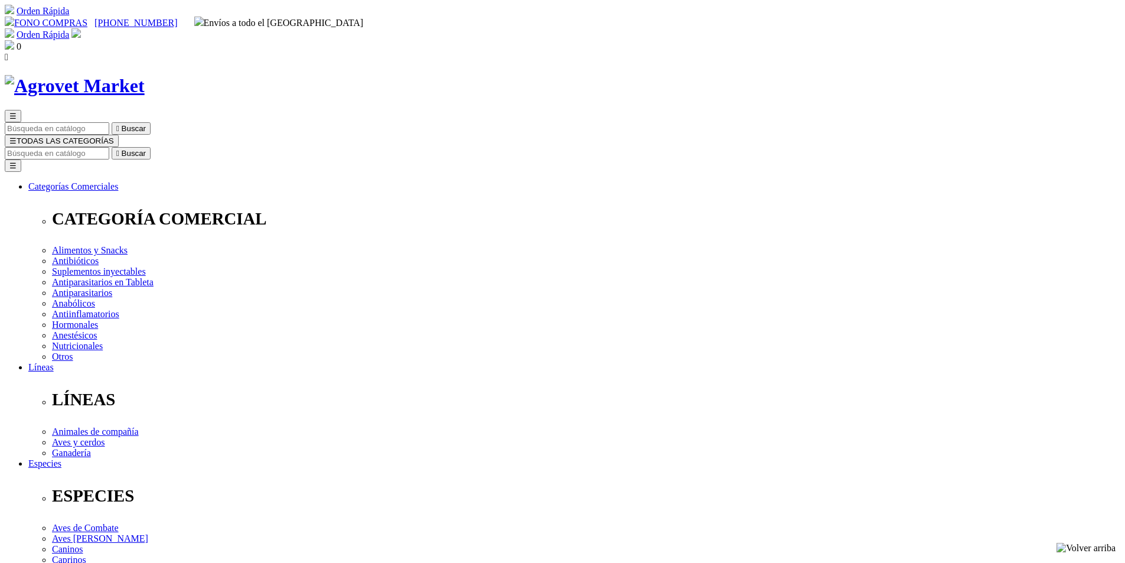
drag, startPoint x: 0, startPoint y: 0, endPoint x: 288, endPoint y: 346, distance: 450.2
drag, startPoint x: 0, startPoint y: 0, endPoint x: 286, endPoint y: 374, distance: 470.8
drag, startPoint x: 286, startPoint y: 374, endPoint x: 1122, endPoint y: 188, distance: 856.3
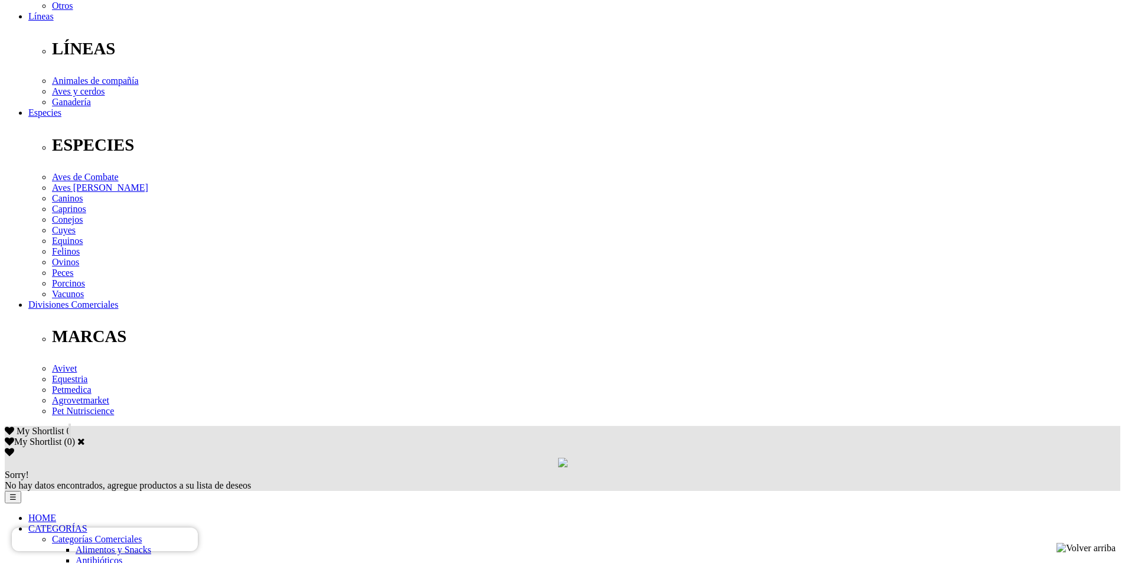
scroll to position [354, 0]
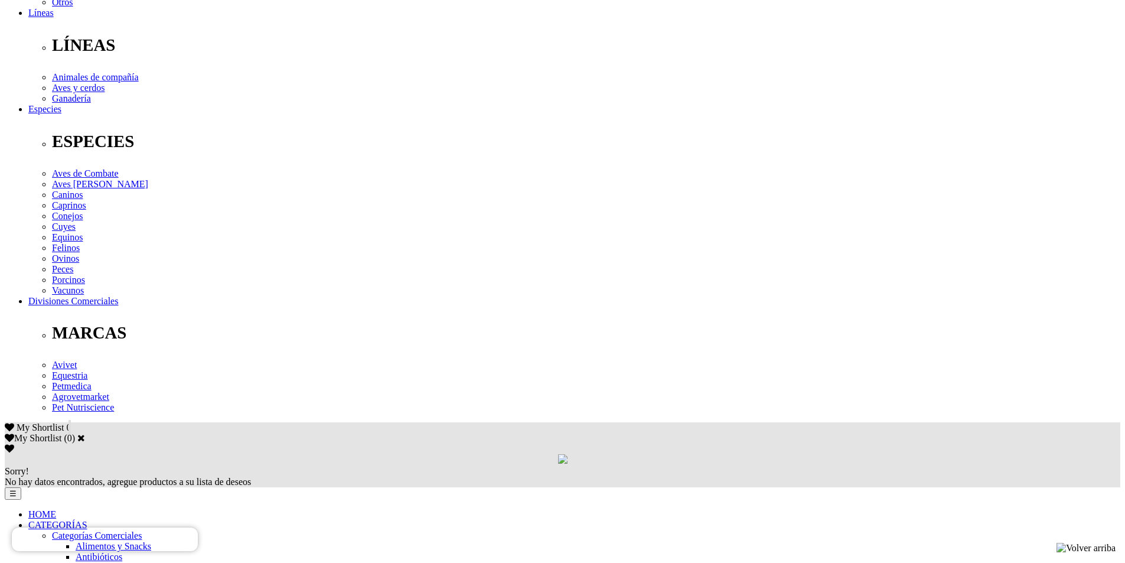
drag, startPoint x: 786, startPoint y: 291, endPoint x: 875, endPoint y: 289, distance: 88.6
copy p "[MEDICAL_DATA] al 8%,"
drag, startPoint x: 901, startPoint y: 153, endPoint x: 910, endPoint y: 148, distance: 10.8
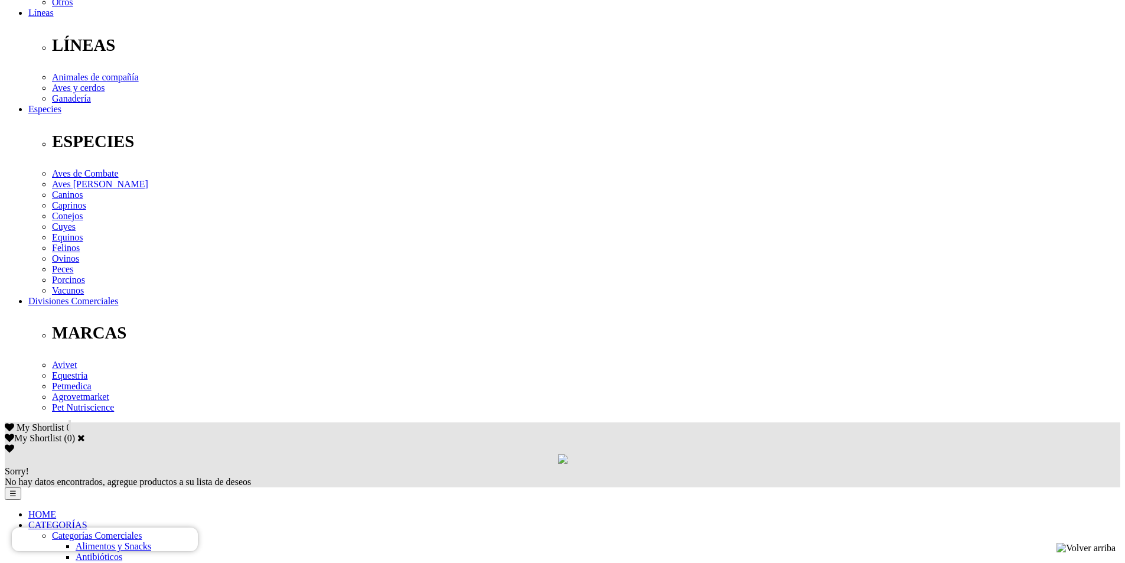
scroll to position [0, 0]
